Goal: Transaction & Acquisition: Purchase product/service

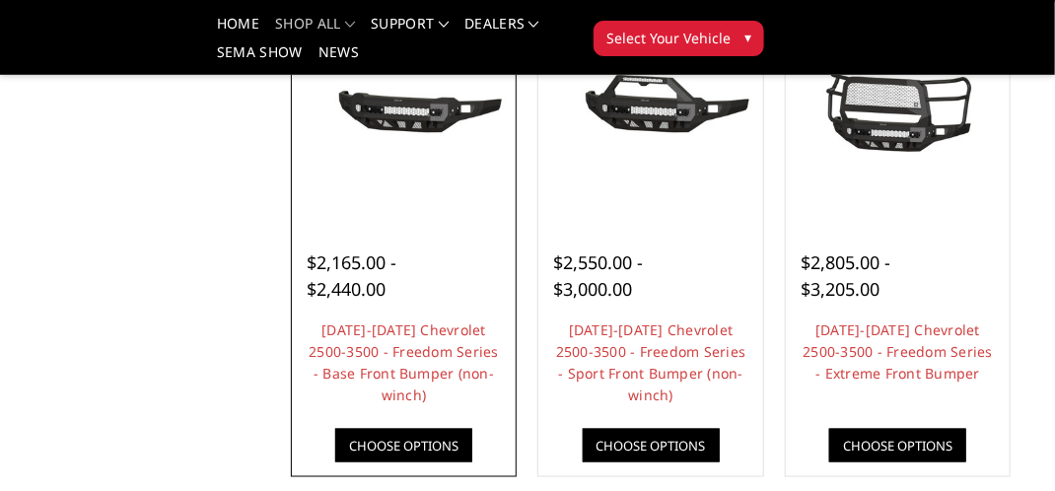
scroll to position [828, 0]
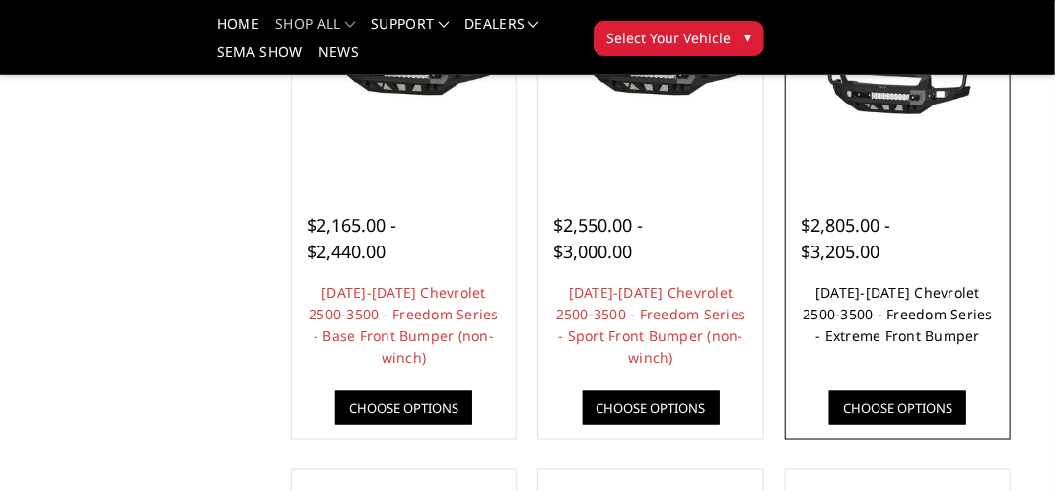
click at [889, 294] on link "[DATE]-[DATE] Chevrolet 2500-3500 - Freedom Series - Extreme Front Bumper" at bounding box center [897, 314] width 190 height 62
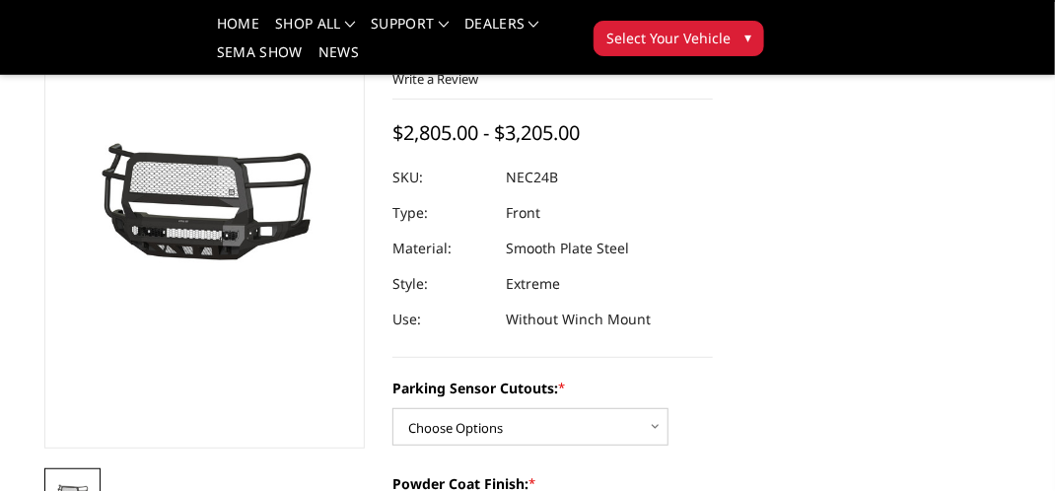
click at [270, 241] on img at bounding box center [13, 195] width 1262 height 590
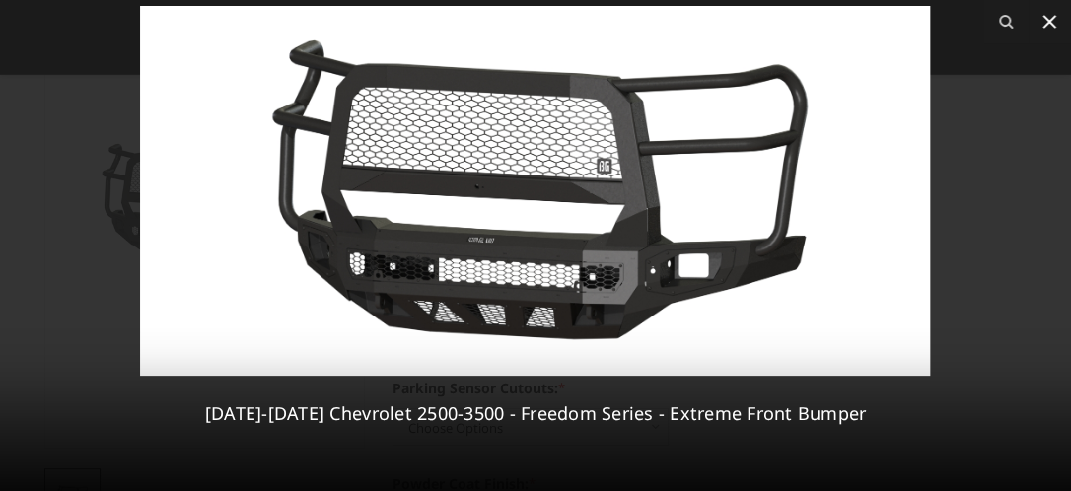
click at [1054, 18] on icon at bounding box center [1049, 22] width 24 height 24
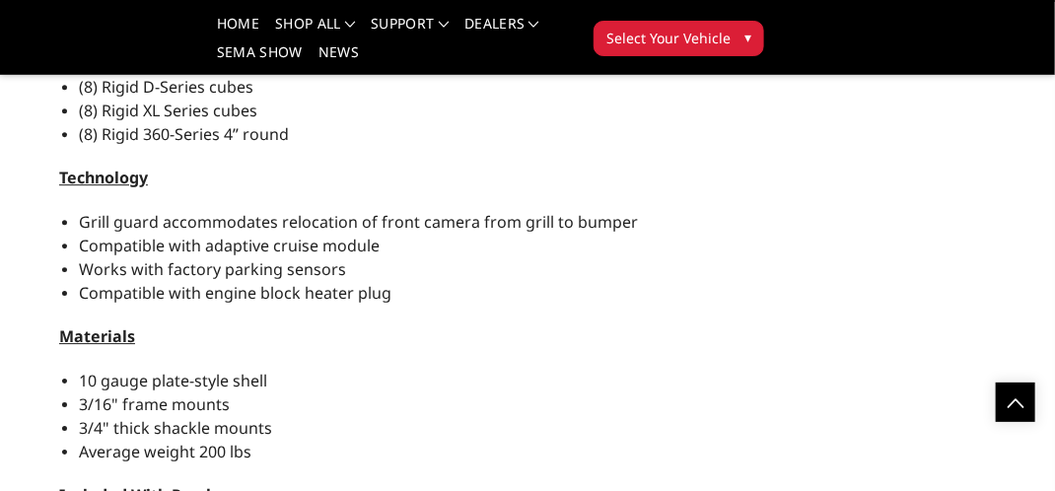
scroll to position [2070, 0]
